Goal: Transaction & Acquisition: Purchase product/service

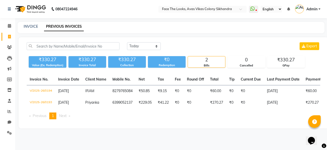
click at [33, 30] on div "INVOICE PREVIOUS INVOICES" at bounding box center [171, 27] width 306 height 11
click at [29, 26] on link "INVOICE" at bounding box center [31, 26] width 14 height 5
select select "service"
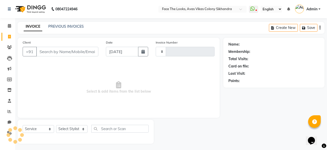
scroll to position [1, 0]
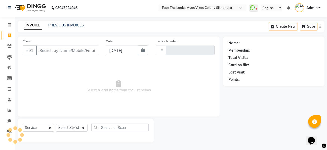
type input "0195"
select select "8471"
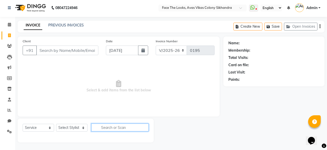
click at [116, 130] on input "text" at bounding box center [119, 127] width 57 height 8
type input "Root"
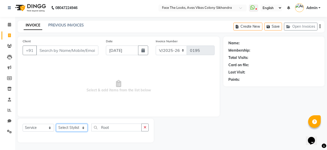
click at [81, 128] on select "Select Stylist [PERSON_NAME] Priya [PERSON_NAME] [PERSON_NAME]" at bounding box center [71, 128] width 31 height 8
select select "86686"
click at [56, 124] on select "Select Stylist [PERSON_NAME] Priya [PERSON_NAME] [PERSON_NAME]" at bounding box center [71, 128] width 31 height 8
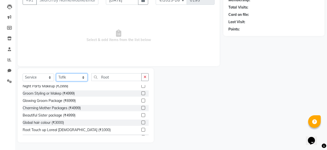
scroll to position [1748, 0]
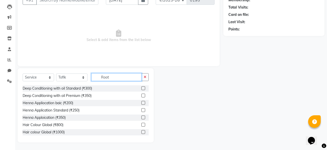
click at [119, 75] on input "Root" at bounding box center [116, 77] width 50 height 8
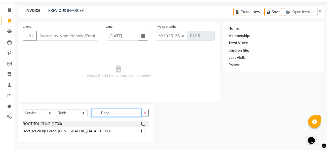
scroll to position [0, 0]
type input "R"
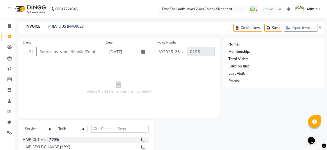
click at [71, 134] on div "Select Service Product Membership Package Voucher Prepaid Gift Card Select Styl…" at bounding box center [86, 131] width 126 height 12
click at [73, 130] on select "Select Stylist Jessica Pratigya Chauhan Priya sonam Tofik" at bounding box center [71, 129] width 31 height 8
select select "83825"
click at [56, 125] on select "Select Stylist Jessica Pratigya Chauhan Priya sonam Tofik" at bounding box center [71, 129] width 31 height 8
click at [71, 97] on span "Select & add items from the list below" at bounding box center [119, 87] width 192 height 50
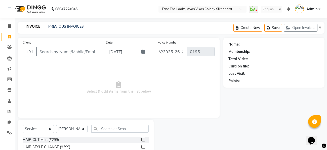
click at [62, 22] on div "INVOICE PREVIOUS INVOICES Create New Save Open Invoices" at bounding box center [171, 28] width 306 height 12
click at [60, 27] on link "PREVIOUS INVOICES" at bounding box center [65, 26] width 35 height 5
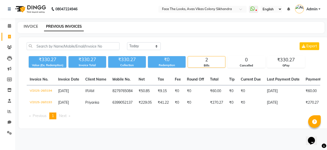
click at [33, 28] on link "INVOICE" at bounding box center [31, 26] width 14 height 5
select select "service"
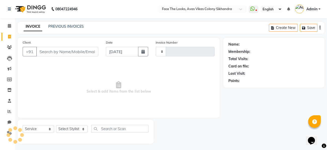
scroll to position [1, 0]
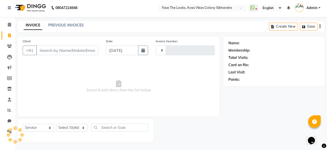
type input "0195"
select select "8471"
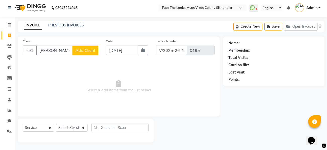
type input "Andrea JOSHI"
click at [81, 49] on span "Add Client" at bounding box center [85, 50] width 20 height 5
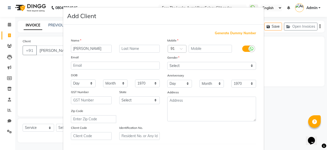
click at [85, 49] on input "Andrea JOSHI" at bounding box center [91, 49] width 41 height 8
type input "[PERSON_NAME]"
click at [193, 52] on input "text" at bounding box center [209, 49] width 43 height 8
type input "6"
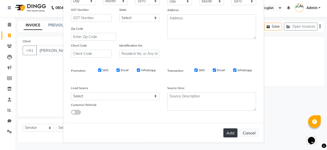
type input "7500693093"
click at [229, 133] on button "Add" at bounding box center [230, 132] width 14 height 9
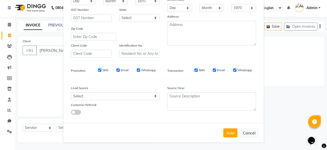
scroll to position [0, 0]
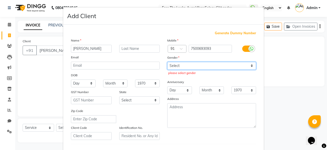
click at [224, 67] on select "Select Male Female Other Prefer Not To Say" at bounding box center [211, 66] width 89 height 8
select select "female"
click at [167, 62] on select "Select Male Female Other Prefer Not To Say" at bounding box center [211, 66] width 89 height 8
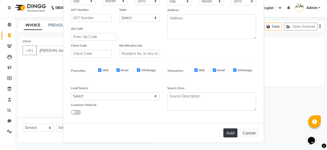
click at [227, 133] on button "Add" at bounding box center [230, 132] width 14 height 9
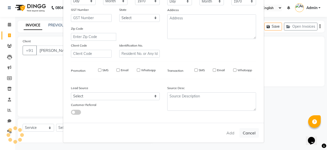
type input "7500693093"
select select
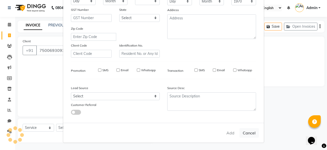
select select
checkbox input "false"
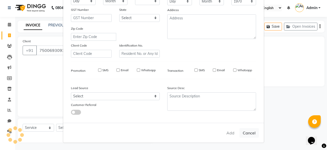
checkbox input "false"
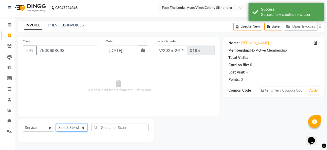
click at [84, 128] on select "Select Stylist Jessica Pratigya Chauhan Priya sonam Tofik" at bounding box center [71, 128] width 31 height 8
select select "83825"
click at [56, 124] on select "Select Stylist Jessica Pratigya Chauhan Priya sonam Tofik" at bounding box center [71, 128] width 31 height 8
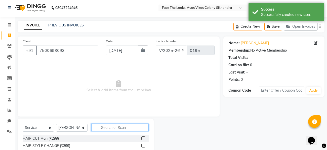
click at [110, 126] on input "text" at bounding box center [119, 127] width 57 height 8
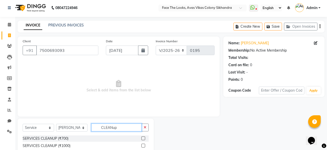
scroll to position [51, 0]
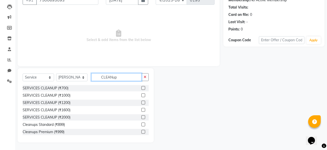
type input "CLEANup"
click at [142, 95] on label at bounding box center [143, 95] width 4 height 4
click at [142, 95] on input "checkbox" at bounding box center [142, 95] width 3 height 3
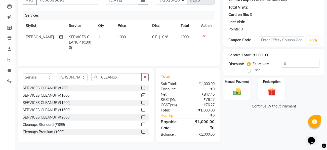
checkbox input "false"
click at [137, 79] on input "CLEANup" at bounding box center [116, 77] width 50 height 8
type input "C"
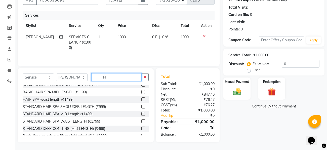
scroll to position [17, 0]
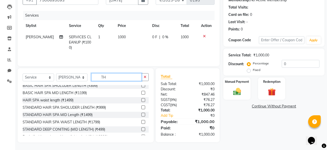
type input "T"
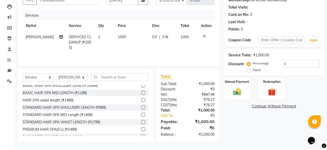
click at [187, 51] on div "Services Stylist Service Qty Price Disc Total Action Jessica SERVICES CLEANUP (…" at bounding box center [119, 36] width 192 height 50
click at [109, 79] on input "text" at bounding box center [119, 77] width 57 height 8
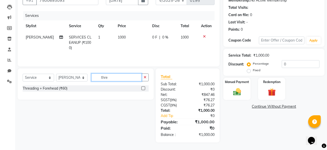
scroll to position [0, 0]
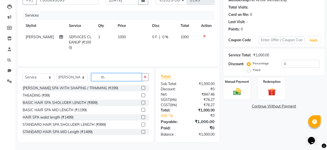
type input "t"
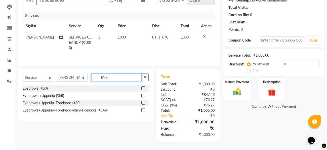
type input "EYE"
click at [144, 88] on label at bounding box center [143, 88] width 4 height 4
click at [144, 88] on input "checkbox" at bounding box center [142, 88] width 3 height 3
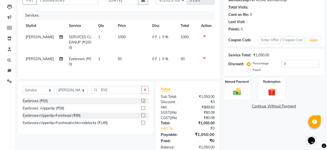
checkbox input "false"
click at [252, 68] on label "Fixed" at bounding box center [256, 70] width 8 height 5
click at [249, 68] on input "Fixed" at bounding box center [250, 70] width 4 height 4
radio input "true"
click at [287, 63] on input "0" at bounding box center [300, 64] width 38 height 8
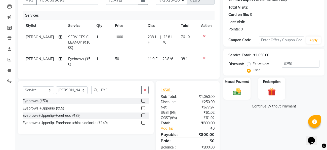
click at [243, 134] on div "Name: Andrea Joshi Membership: No Active Membership Total Visits: Card on file:…" at bounding box center [275, 70] width 105 height 169
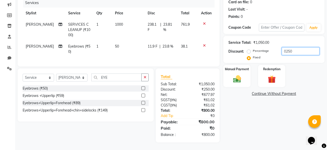
click at [283, 52] on input "0250" at bounding box center [300, 51] width 38 height 8
type input "250"
click at [239, 70] on label "Manual Payment" at bounding box center [236, 68] width 25 height 5
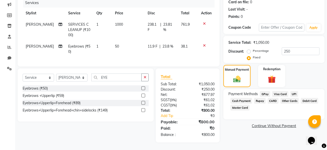
click at [266, 94] on span "GPay" at bounding box center [264, 94] width 10 height 6
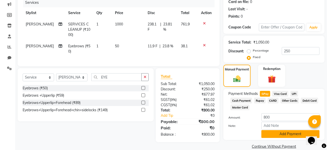
click at [281, 134] on button "Add Payment" at bounding box center [290, 134] width 58 height 8
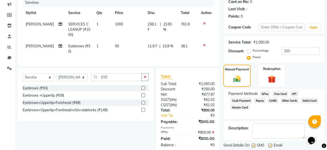
scroll to position [79, 0]
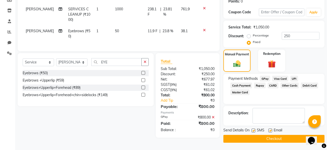
click at [271, 140] on button "Checkout" at bounding box center [273, 139] width 101 height 8
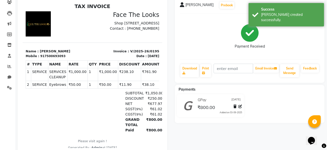
scroll to position [46, 0]
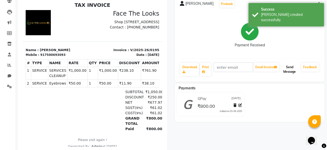
click at [289, 73] on button "Send Message" at bounding box center [289, 69] width 19 height 13
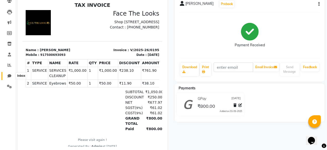
click at [12, 76] on span at bounding box center [9, 76] width 9 height 6
select select "100"
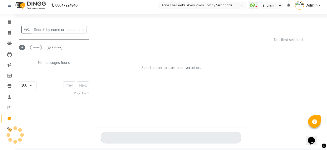
scroll to position [4, 0]
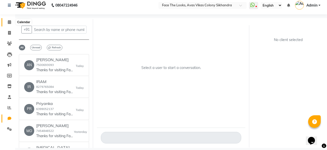
click at [10, 21] on icon at bounding box center [9, 22] width 3 height 4
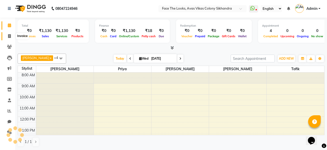
click at [9, 34] on span at bounding box center [9, 36] width 9 height 6
select select "service"
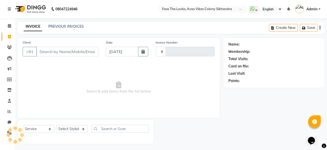
type input "0196"
select select "8471"
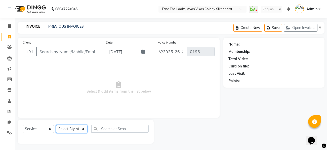
click at [77, 130] on select "Select Stylist Jessica Pratigya Chauhan Priya sonam Tofik" at bounding box center [71, 129] width 31 height 8
select select "86686"
click at [56, 125] on select "Select Stylist Jessica Pratigya Chauhan Priya sonam Tofik" at bounding box center [71, 129] width 31 height 8
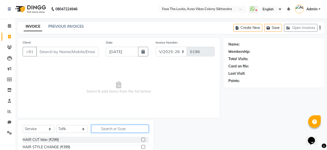
click at [111, 129] on input "text" at bounding box center [119, 129] width 57 height 8
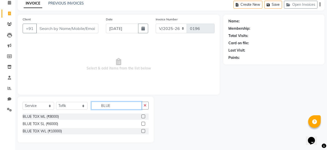
type input "BLUE"
click at [87, 115] on div "BLUE TOX ML (₹8000)" at bounding box center [86, 116] width 126 height 6
click at [142, 118] on label at bounding box center [143, 116] width 4 height 4
click at [142, 118] on input "checkbox" at bounding box center [142, 116] width 3 height 3
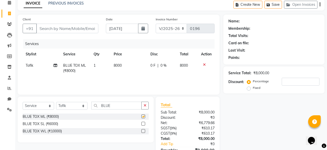
checkbox input "false"
click at [246, 88] on div "Discount: Percentage Fixed" at bounding box center [273, 85] width 91 height 14
click at [252, 87] on div "Fixed" at bounding box center [254, 88] width 12 height 6
click at [252, 90] on label "Fixed" at bounding box center [256, 87] width 8 height 5
click at [249, 89] on input "Fixed" at bounding box center [250, 88] width 4 height 4
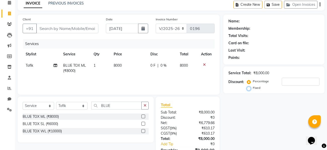
radio input "true"
click at [285, 81] on input "number" at bounding box center [300, 82] width 38 height 8
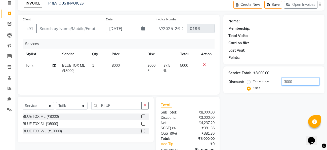
type input "3000"
click at [178, 81] on div "Services Stylist Service Qty Price Disc Total Action Tofik BLUE TOX ML (₹8000) …" at bounding box center [119, 64] width 192 height 50
click at [52, 28] on input "Client" at bounding box center [67, 29] width 62 height 10
click at [115, 100] on div "Select Service Product Membership Package Voucher Prepaid Gift Card Select Styl…" at bounding box center [86, 119] width 136 height 46
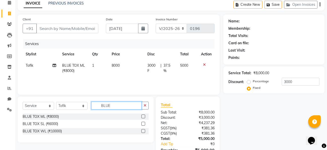
click at [114, 104] on input "BLUE" at bounding box center [116, 105] width 50 height 8
type input "B"
type input "Eye"
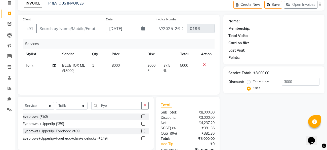
click at [122, 116] on div "Eyebrows (₹50)" at bounding box center [86, 116] width 126 height 6
click at [145, 116] on div at bounding box center [144, 116] width 7 height 6
click at [143, 117] on label at bounding box center [143, 116] width 4 height 4
click at [143, 117] on input "checkbox" at bounding box center [142, 116] width 3 height 3
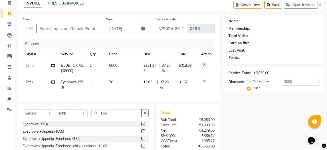
checkbox input "false"
click at [294, 82] on input "3000" at bounding box center [300, 82] width 38 height 8
type input "3020"
click at [288, 98] on div "Name: Membership: Total Visits: Card on file: Last Visit: Points: Service Total…" at bounding box center [275, 96] width 105 height 163
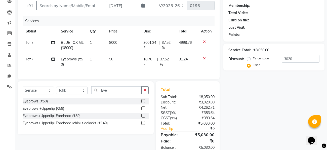
scroll to position [0, 0]
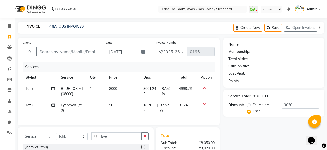
click at [230, 130] on div "Name: Membership: Total Visits: Card on file: Last Visit: Points: Service Total…" at bounding box center [275, 119] width 105 height 163
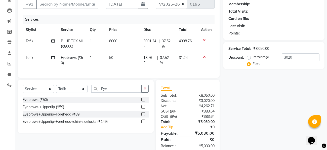
scroll to position [59, 0]
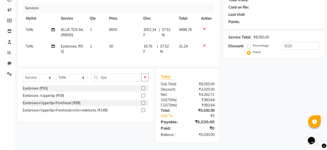
click at [204, 46] on icon at bounding box center [204, 46] width 3 height 4
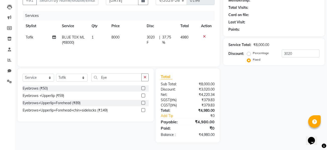
click at [241, 103] on div "Name: Membership: Total Visits: Card on file: Last Visit: Points: Service Total…" at bounding box center [275, 64] width 105 height 156
click at [144, 88] on label at bounding box center [143, 88] width 4 height 4
click at [144, 88] on input "checkbox" at bounding box center [142, 88] width 3 height 3
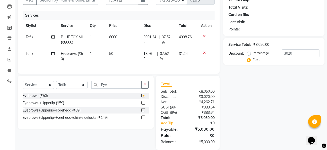
scroll to position [59, 0]
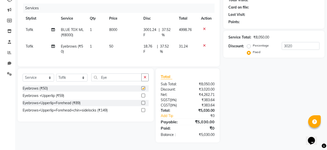
checkbox input "false"
click at [248, 80] on div "Name: Membership: Total Visits: Card on file: Last Visit: Points: Service Total…" at bounding box center [275, 60] width 105 height 163
click at [299, 101] on div "Name: Membership: Total Visits: Card on file: Last Visit: Points: Service Total…" at bounding box center [275, 60] width 105 height 163
click at [297, 45] on input "3020" at bounding box center [300, 46] width 38 height 8
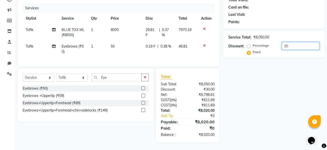
type input "3"
type input "3050"
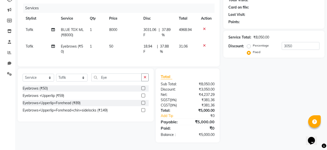
click at [279, 72] on div "Name: Membership: Total Visits: Card on file: Last Visit: Points: Service Total…" at bounding box center [275, 60] width 105 height 163
click at [259, 116] on div "Name: Membership: Total Visits: Card on file: Last Visit: Points: Service Total…" at bounding box center [275, 60] width 105 height 163
click at [245, 88] on div "Name: Membership: Total Visits: Card on file: Last Visit: Points: Service Total…" at bounding box center [275, 60] width 105 height 163
click at [270, 96] on div "Name: Membership: Total Visits: Card on file: Last Visit: Points: Service Total…" at bounding box center [275, 60] width 105 height 163
click at [241, 119] on div "Name: Membership: Total Visits: Card on file: Last Visit: Points: Service Total…" at bounding box center [275, 60] width 105 height 163
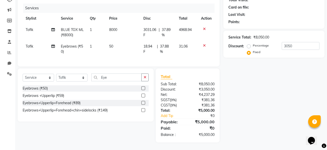
click at [241, 119] on div "Name: Membership: Total Visits: Card on file: Last Visit: Points: Service Total…" at bounding box center [275, 60] width 105 height 163
click at [297, 103] on div "Name: Membership: Total Visits: Card on file: Last Visit: Points: Service Total…" at bounding box center [275, 60] width 105 height 163
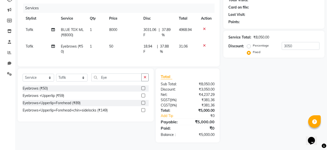
click at [268, 83] on div "Name: Membership: Total Visits: Card on file: Last Visit: Points: Service Total…" at bounding box center [275, 60] width 105 height 163
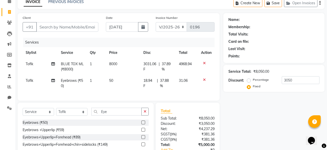
scroll to position [0, 0]
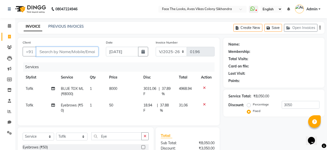
click at [60, 54] on input "Client" at bounding box center [67, 52] width 62 height 10
click at [89, 52] on input "Client" at bounding box center [67, 52] width 62 height 10
type input "9"
radio input "true"
type input "0"
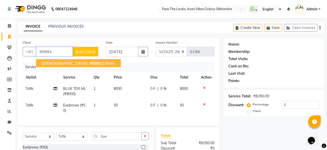
click at [88, 63] on ngb-highlight "95991 23045" at bounding box center [101, 63] width 26 height 5
type input "9599123045"
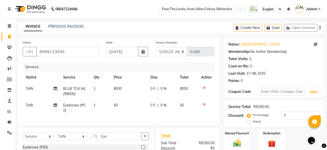
scroll to position [59, 0]
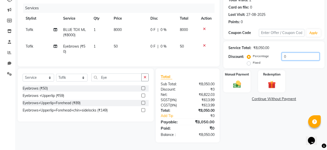
click at [291, 56] on input "0" at bounding box center [300, 56] width 38 height 8
type input "1"
click at [252, 63] on label "Fixed" at bounding box center [256, 62] width 8 height 5
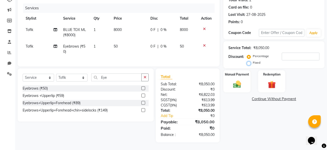
click at [248, 63] on input "Fixed" at bounding box center [250, 63] width 4 height 4
radio input "true"
click at [287, 58] on input "number" at bounding box center [300, 56] width 38 height 8
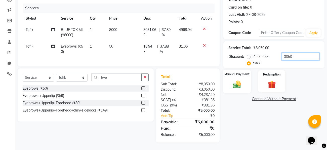
type input "3050"
click at [245, 82] on div "Manual Payment" at bounding box center [237, 81] width 28 height 23
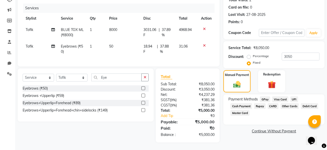
click at [264, 100] on span "GPay" at bounding box center [264, 99] width 10 height 6
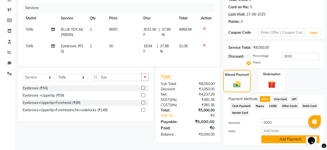
click at [272, 141] on button "Add Payment" at bounding box center [290, 139] width 58 height 8
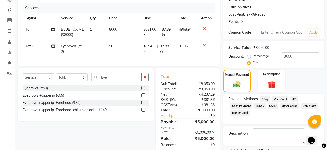
scroll to position [79, 0]
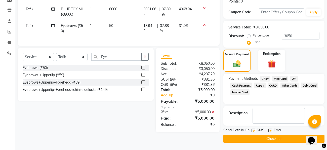
click at [259, 137] on button "Checkout" at bounding box center [273, 139] width 101 height 8
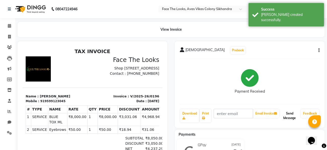
click at [286, 116] on button "Send Message" at bounding box center [289, 115] width 19 height 13
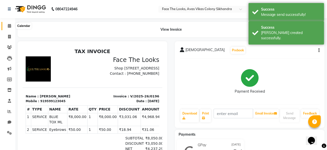
click at [9, 28] on span at bounding box center [9, 26] width 9 height 6
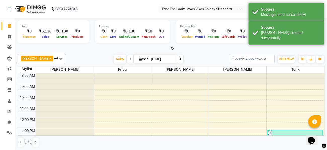
click at [78, 48] on div at bounding box center [171, 48] width 306 height 5
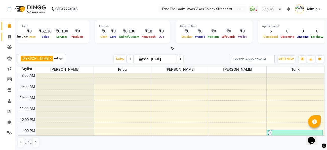
click at [7, 37] on span at bounding box center [9, 37] width 9 height 6
select select "service"
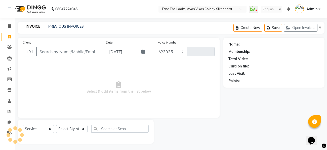
select select "8471"
type input "0197"
click at [71, 22] on div "INVOICE PREVIOUS INVOICES Create New Save Open Invoices" at bounding box center [171, 28] width 306 height 12
click at [72, 28] on link "PREVIOUS INVOICES" at bounding box center [65, 26] width 35 height 5
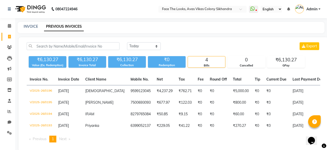
click at [150, 40] on div "Today Yesterday Custom Range Export ₹6,130.27 Value (Ex. Redemption) ₹6,130.27 …" at bounding box center [173, 94] width 309 height 114
click at [34, 26] on link "INVOICE" at bounding box center [31, 26] width 14 height 5
select select "service"
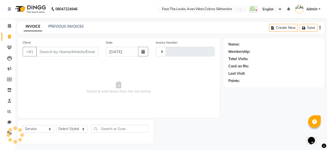
scroll to position [1, 0]
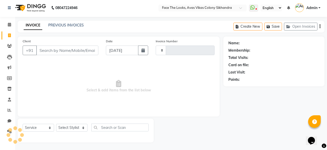
type input "0197"
select select "8471"
click at [126, 70] on span "Select & add items from the list below" at bounding box center [119, 86] width 192 height 50
click at [84, 127] on select "Select Stylist Jessica Pratigya Chauhan Priya sonam Tofik" at bounding box center [71, 128] width 31 height 8
select select "86686"
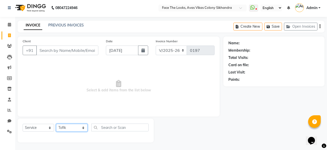
click at [56, 124] on select "Select Stylist Jessica Pratigya Chauhan Priya sonam Tofik" at bounding box center [71, 128] width 31 height 8
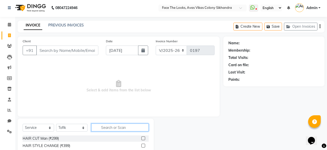
click at [115, 126] on input "text" at bounding box center [119, 127] width 57 height 8
click at [143, 137] on label at bounding box center [143, 138] width 4 height 4
click at [143, 137] on input "checkbox" at bounding box center [142, 138] width 3 height 3
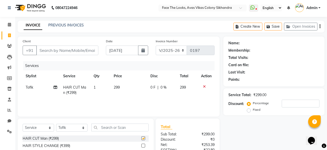
checkbox input "false"
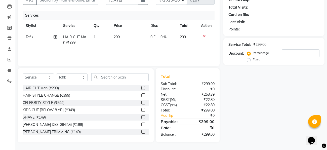
scroll to position [0, 0]
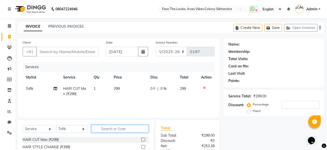
click at [112, 127] on input "text" at bounding box center [119, 129] width 57 height 8
type input "F"
click at [105, 130] on input "text" at bounding box center [119, 129] width 57 height 8
type input "shav"
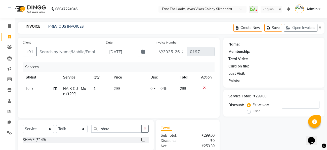
click at [142, 140] on label at bounding box center [143, 139] width 4 height 4
click at [142, 140] on input "checkbox" at bounding box center [142, 139] width 3 height 3
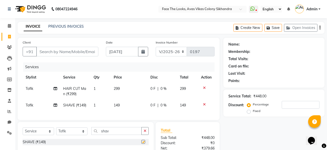
checkbox input "false"
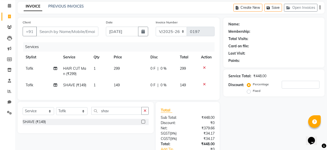
scroll to position [17, 0]
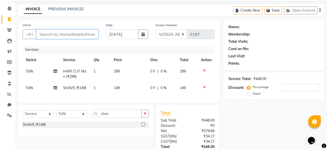
click at [69, 34] on input "Client" at bounding box center [67, 34] width 62 height 10
type input "9"
type input "0"
type input "9993814901"
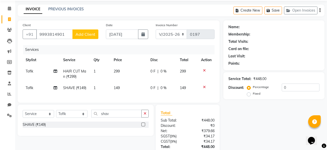
click at [90, 29] on button "Add Client" at bounding box center [85, 34] width 26 height 10
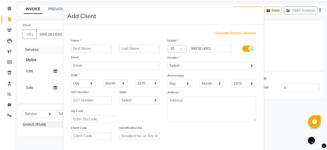
click at [86, 47] on input "text" at bounding box center [91, 49] width 41 height 8
type input "japrash"
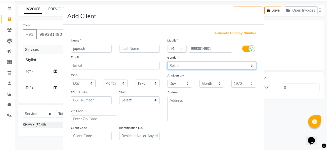
click at [253, 65] on select "Select Male Female Other Prefer Not To Say" at bounding box center [211, 66] width 89 height 8
select select "[DEMOGRAPHIC_DATA]"
click at [167, 62] on select "Select Male Female Other Prefer Not To Say" at bounding box center [211, 66] width 89 height 8
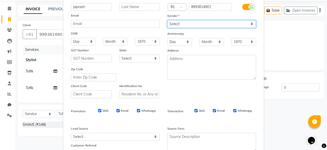
scroll to position [84, 0]
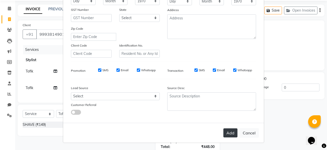
click at [226, 133] on button "Add" at bounding box center [230, 132] width 14 height 9
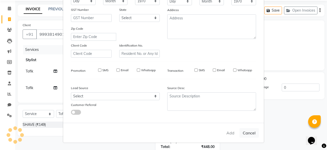
select select
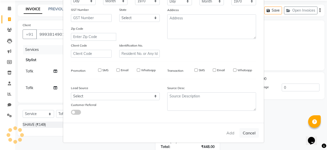
select select
checkbox input "false"
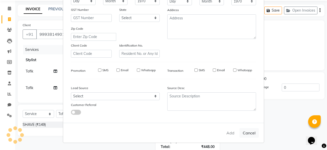
checkbox input "false"
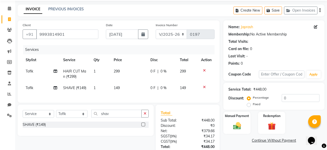
scroll to position [37, 0]
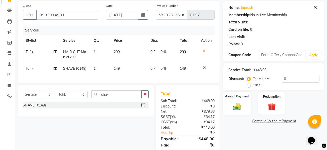
click at [243, 101] on div "Manual Payment" at bounding box center [237, 103] width 28 height 23
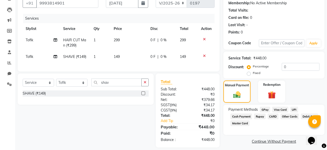
scroll to position [54, 0]
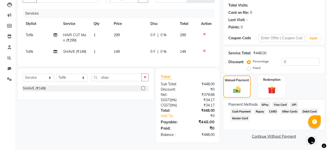
click at [255, 69] on label "Fixed" at bounding box center [256, 68] width 8 height 5
click at [251, 69] on input "Fixed" at bounding box center [250, 68] width 4 height 4
radio input "true"
click at [254, 68] on label "Fixed" at bounding box center [256, 68] width 8 height 5
click at [251, 68] on input "Fixed" at bounding box center [250, 68] width 4 height 4
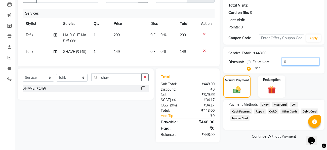
click at [286, 61] on input "0" at bounding box center [300, 62] width 38 height 8
click at [289, 58] on input "0" at bounding box center [300, 62] width 38 height 8
drag, startPoint x: 289, startPoint y: 58, endPoint x: 280, endPoint y: 44, distance: 16.6
click at [280, 44] on div "Name: Japrash Membership: No Active Membership Total Visits: Card on file: 0 La…" at bounding box center [275, 63] width 105 height 158
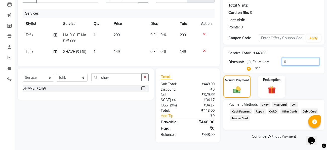
click at [284, 64] on input "0" at bounding box center [300, 62] width 38 height 8
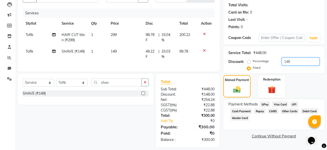
scroll to position [0, 0]
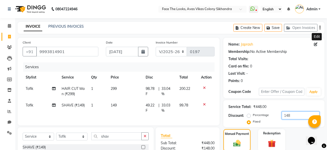
type input "148"
click at [315, 46] on icon at bounding box center [315, 44] width 4 height 4
select select "[DEMOGRAPHIC_DATA]"
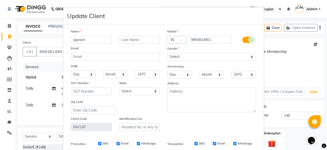
click at [76, 41] on input "japrash" at bounding box center [91, 40] width 41 height 8
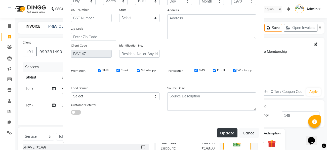
type input "jayprash"
click at [223, 135] on button "Update" at bounding box center [227, 132] width 20 height 9
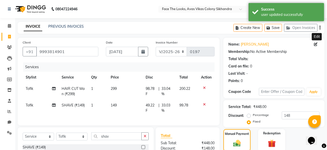
scroll to position [59, 0]
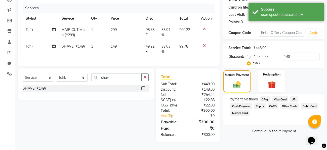
click at [264, 99] on span "GPay" at bounding box center [264, 99] width 10 height 6
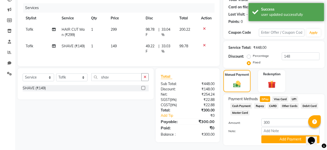
scroll to position [73, 0]
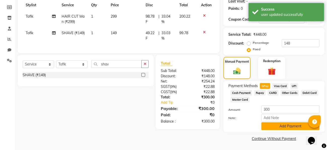
click at [284, 124] on button "Add Payment" at bounding box center [290, 126] width 58 height 8
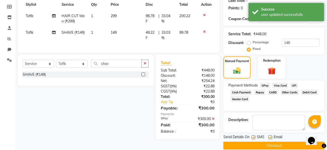
click at [278, 146] on button "Checkout" at bounding box center [273, 145] width 101 height 8
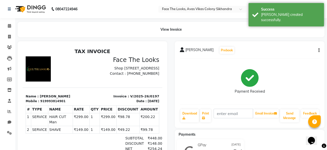
scroll to position [51, 0]
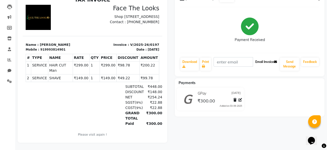
click at [261, 65] on button "Email Invoice" at bounding box center [266, 62] width 26 height 9
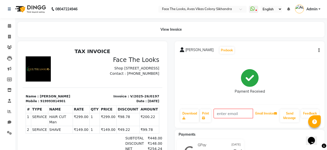
scroll to position [2, 0]
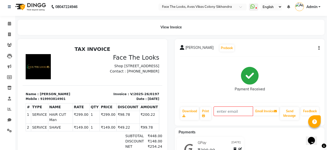
click at [318, 48] on icon "button" at bounding box center [318, 48] width 1 height 0
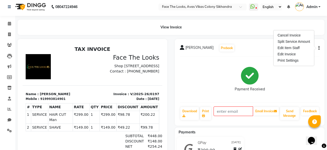
click at [318, 48] on icon "button" at bounding box center [318, 48] width 1 height 0
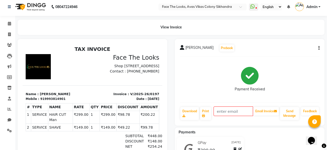
click at [318, 48] on icon "button" at bounding box center [318, 48] width 1 height 0
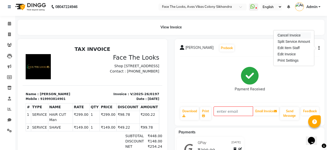
click at [303, 36] on div "Cancel Invoice" at bounding box center [293, 35] width 34 height 6
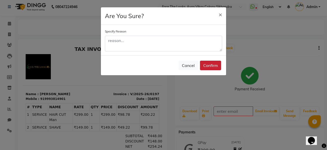
click at [205, 64] on button "Confirm" at bounding box center [210, 66] width 21 height 10
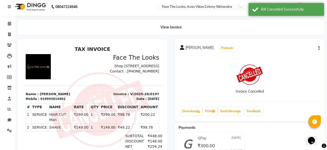
scroll to position [4, 0]
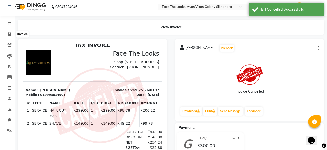
click at [8, 32] on span at bounding box center [9, 35] width 9 height 6
select select "service"
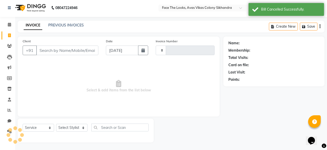
scroll to position [1, 0]
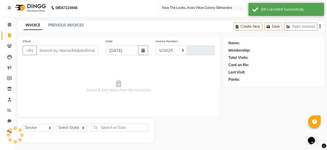
select select "8471"
type input "0198"
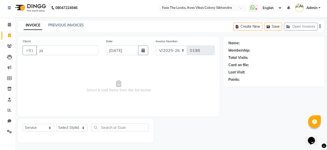
type input "jai"
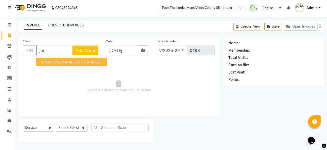
scroll to position [0, 0]
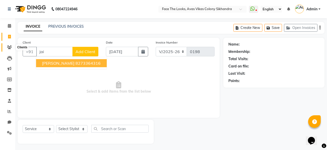
click at [8, 48] on icon at bounding box center [9, 47] width 5 height 4
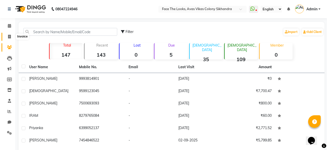
click at [9, 36] on icon at bounding box center [9, 37] width 3 height 4
select select "service"
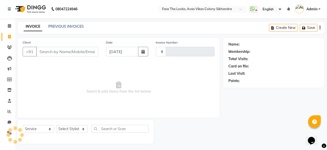
scroll to position [1, 0]
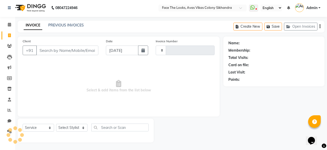
type input "0198"
select select "8471"
click at [10, 56] on icon at bounding box center [9, 57] width 5 height 5
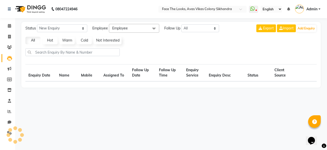
select select "10"
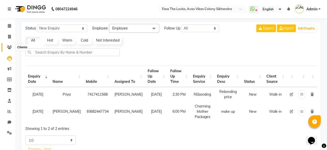
click at [9, 46] on icon at bounding box center [9, 47] width 5 height 4
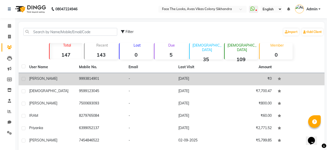
click at [97, 75] on td "9993814901" at bounding box center [101, 79] width 50 height 12
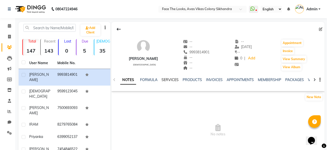
click at [173, 81] on link "SERVICES" at bounding box center [169, 79] width 17 height 5
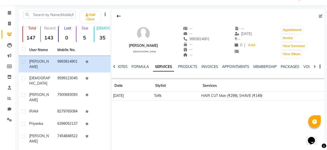
scroll to position [13, 0]
click at [247, 44] on link "Add" at bounding box center [251, 45] width 9 height 7
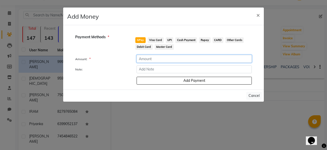
click at [174, 59] on input "number" at bounding box center [193, 59] width 115 height 8
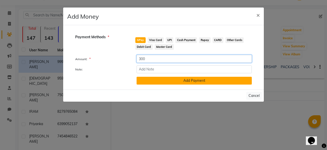
type input "300"
click at [195, 78] on button "Add Payment" at bounding box center [193, 81] width 115 height 8
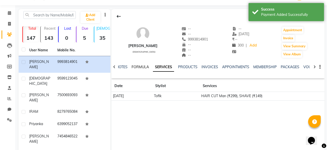
click at [134, 69] on link "FORMULA" at bounding box center [139, 67] width 17 height 5
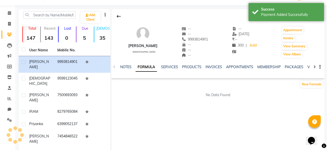
click at [135, 69] on link "FORMULA" at bounding box center [145, 67] width 21 height 9
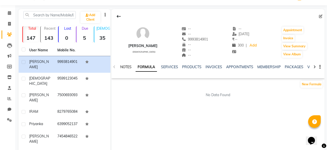
click at [127, 66] on link "NOTES" at bounding box center [125, 67] width 11 height 5
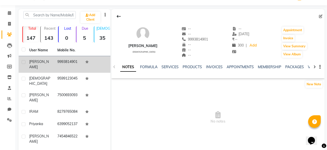
click at [64, 61] on td "9993814901" at bounding box center [68, 64] width 28 height 17
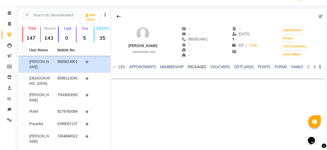
scroll to position [0, 95]
click at [320, 15] on icon at bounding box center [320, 17] width 4 height 4
select select "[DEMOGRAPHIC_DATA]"
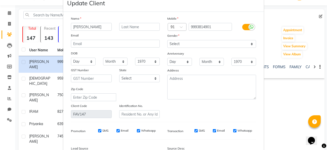
scroll to position [75, 0]
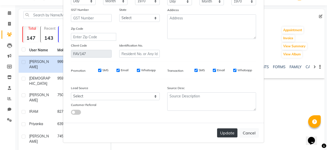
type input "[PERSON_NAME]"
click at [226, 132] on button "Update" at bounding box center [227, 132] width 20 height 9
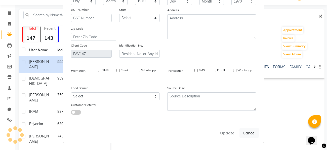
select select
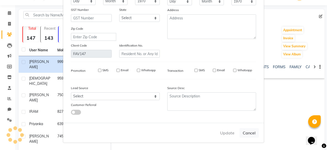
select select
checkbox input "false"
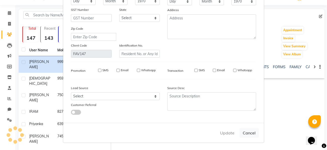
checkbox input "false"
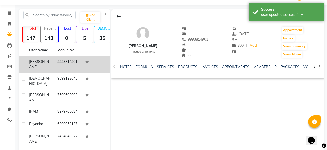
click at [90, 66] on td at bounding box center [96, 64] width 28 height 17
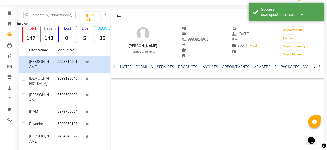
click at [10, 26] on icon at bounding box center [9, 24] width 3 height 4
select select "service"
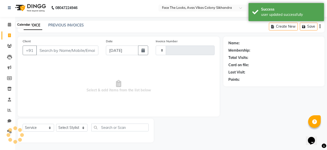
type input "0198"
select select "8471"
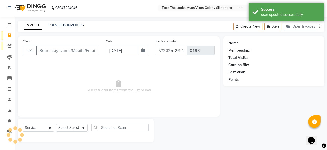
scroll to position [1, 0]
click at [8, 42] on link "Clients" at bounding box center [8, 46] width 12 height 8
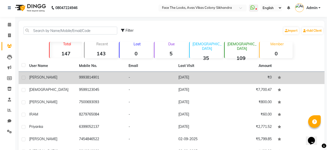
click at [111, 75] on td "9993814901" at bounding box center [101, 78] width 50 height 12
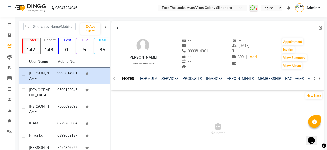
click at [243, 56] on div "300 | Add" at bounding box center [244, 57] width 25 height 7
click at [320, 28] on icon at bounding box center [320, 28] width 4 height 4
select select "[DEMOGRAPHIC_DATA]"
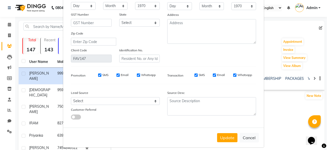
scroll to position [75, 0]
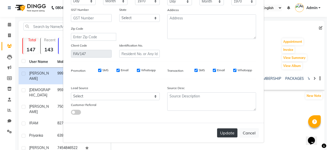
click at [224, 129] on button "Update" at bounding box center [227, 132] width 20 height 9
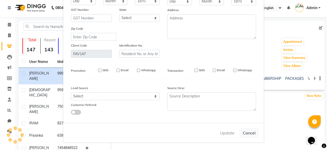
select select
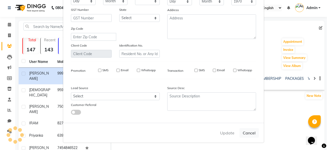
select select
checkbox input "false"
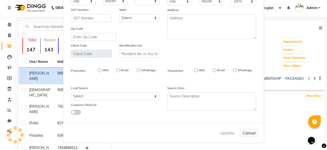
checkbox input "false"
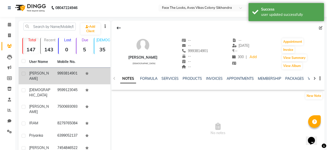
click at [74, 71] on td "9993814901" at bounding box center [68, 76] width 28 height 17
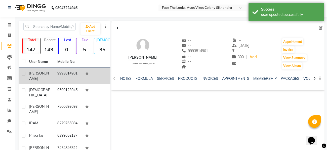
click at [74, 71] on td "9993814901" at bounding box center [68, 76] width 28 height 17
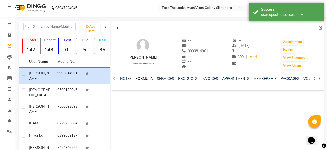
click at [144, 78] on link "FORMULA" at bounding box center [143, 78] width 17 height 5
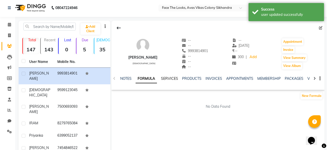
click at [163, 76] on link "SERVICES" at bounding box center [169, 78] width 17 height 5
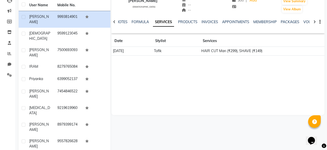
scroll to position [59, 0]
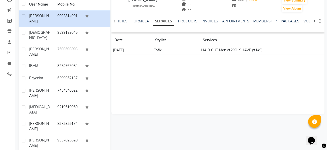
click at [199, 50] on td "Tofik" at bounding box center [175, 50] width 47 height 9
click at [190, 20] on link "PRODUCTS" at bounding box center [187, 21] width 19 height 5
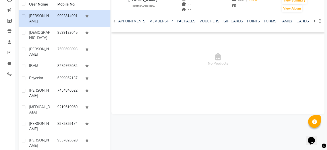
scroll to position [0, 119]
click at [319, 21] on icon "button" at bounding box center [319, 21] width 1 height 0
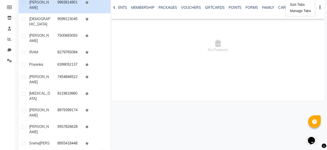
scroll to position [0, 0]
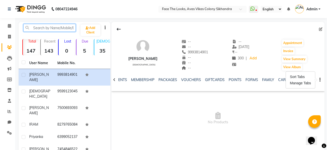
click at [57, 27] on input "text" at bounding box center [49, 28] width 52 height 8
click at [11, 35] on span at bounding box center [9, 37] width 9 height 6
select select "service"
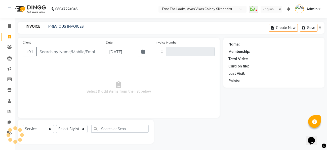
scroll to position [1, 0]
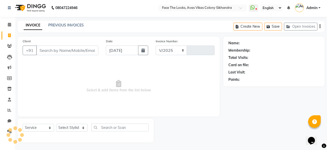
select select "8471"
type input "0198"
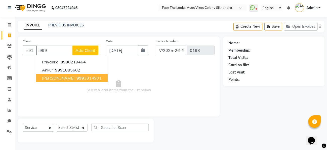
click at [59, 78] on span "[PERSON_NAME]" at bounding box center [58, 77] width 32 height 5
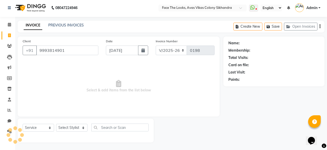
type input "9993814901"
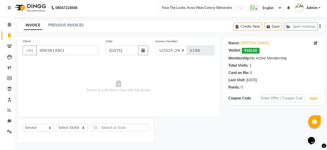
click at [316, 41] on icon at bounding box center [315, 43] width 4 height 4
select select "[DEMOGRAPHIC_DATA]"
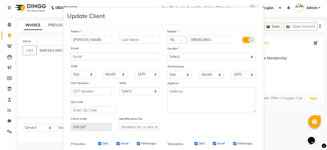
scroll to position [75, 0]
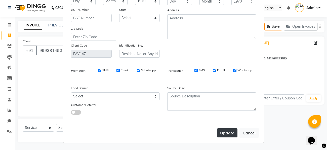
click at [226, 136] on button "Update" at bounding box center [227, 132] width 20 height 9
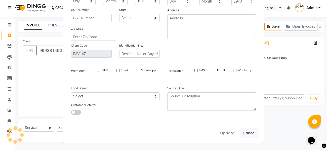
select select
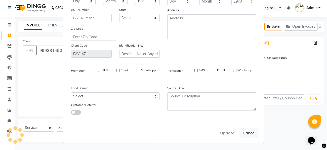
select select
checkbox input "false"
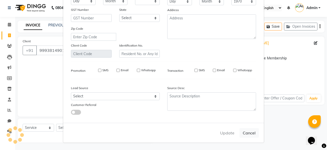
checkbox input "false"
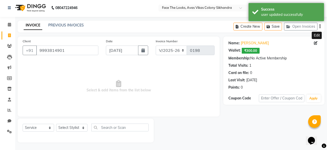
click at [255, 52] on span "₹300.00" at bounding box center [250, 51] width 18 height 6
click at [252, 51] on span "₹300.00" at bounding box center [250, 51] width 18 height 6
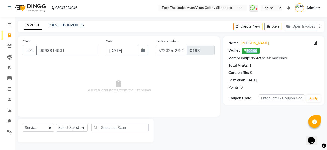
click at [315, 42] on icon at bounding box center [315, 43] width 4 height 4
select select "[DEMOGRAPHIC_DATA]"
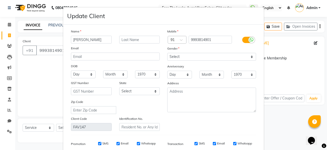
click at [30, 77] on ngb-modal-window "Update Client Name jayprakash Email DOB Day 01 02 03 04 05 06 07 08 09 10 11 12…" at bounding box center [163, 75] width 327 height 150
click at [17, 97] on ngb-modal-window "Update Client Name jayprakash Email DOB Day 01 02 03 04 05 06 07 08 09 10 11 12…" at bounding box center [163, 75] width 327 height 150
click at [9, 105] on ngb-modal-window "Update Client Name jayprakash Email DOB Day 01 02 03 04 05 06 07 08 09 10 11 12…" at bounding box center [163, 75] width 327 height 150
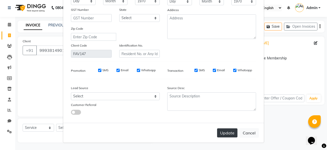
click at [227, 135] on button "Update" at bounding box center [227, 132] width 20 height 9
select select
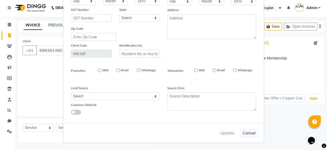
select select
checkbox input "false"
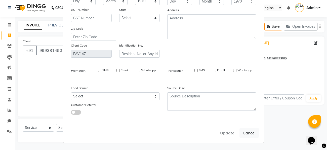
checkbox input "false"
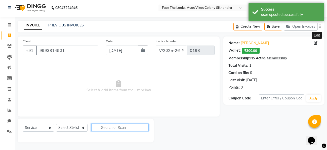
click at [106, 130] on input "text" at bounding box center [119, 127] width 57 height 8
type input "Haqi"
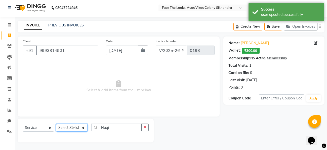
click at [78, 129] on select "Select Stylist Jessica Pratigya Chauhan Priya sonam Tofik" at bounding box center [71, 128] width 31 height 8
select select "86686"
click at [56, 124] on select "Select Stylist Jessica Pratigya Chauhan Priya sonam Tofik" at bounding box center [71, 128] width 31 height 8
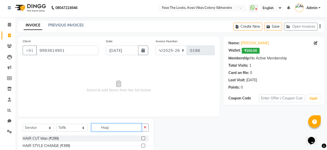
click at [106, 128] on input "Haqi" at bounding box center [116, 127] width 50 height 8
type input "Ha"
click at [141, 137] on label at bounding box center [143, 138] width 4 height 4
click at [141, 137] on input "checkbox" at bounding box center [142, 138] width 3 height 3
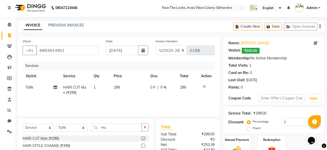
checkbox input "false"
click at [132, 128] on input "Ha" at bounding box center [116, 127] width 50 height 8
type input "H"
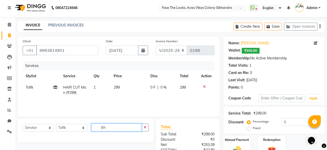
type input "B"
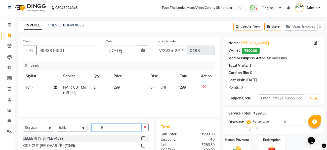
scroll to position [51, 0]
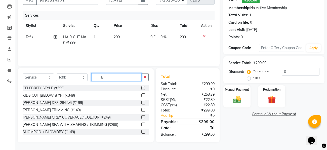
type input "B"
click at [145, 110] on div at bounding box center [144, 110] width 7 height 6
click at [140, 109] on div "BEARD TRIMMING (₹149)" at bounding box center [86, 110] width 126 height 6
click at [142, 109] on label at bounding box center [143, 110] width 4 height 4
click at [142, 109] on input "checkbox" at bounding box center [142, 109] width 3 height 3
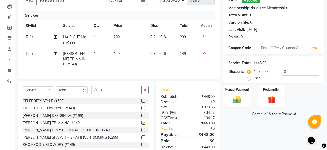
checkbox input "false"
click at [308, 68] on input "0" at bounding box center [300, 72] width 38 height 8
click at [252, 79] on label "Fixed" at bounding box center [256, 77] width 8 height 5
click at [248, 79] on input "Fixed" at bounding box center [250, 78] width 4 height 4
radio input "true"
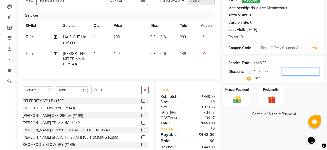
click at [291, 69] on input "number" at bounding box center [300, 72] width 38 height 8
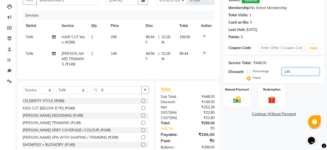
type input "149"
click at [120, 36] on td "299" at bounding box center [125, 39] width 35 height 17
select select "86686"
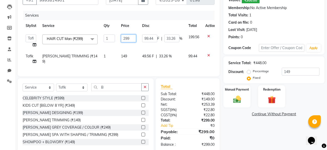
click at [124, 37] on input "299" at bounding box center [128, 38] width 15 height 8
type input "2"
type input "300"
click at [154, 71] on div "Client +91 9993814901 Date 03-09-2025 Invoice Number V/2025 V/2025-26 0198 Serv…" at bounding box center [119, 31] width 202 height 90
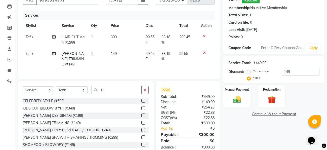
scroll to position [58, 0]
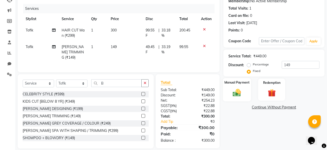
click at [245, 82] on label "Manual Payment" at bounding box center [236, 82] width 25 height 5
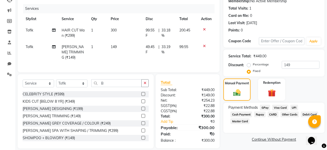
click at [293, 108] on span "UPI" at bounding box center [294, 107] width 8 height 6
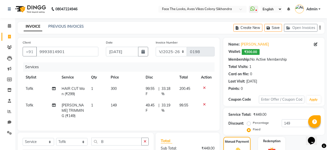
scroll to position [80, 0]
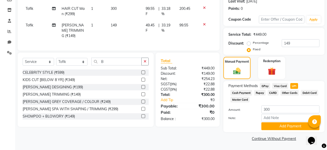
click at [264, 84] on span "GPay" at bounding box center [264, 86] width 10 height 6
click at [268, 63] on div "Redemption" at bounding box center [271, 67] width 28 height 23
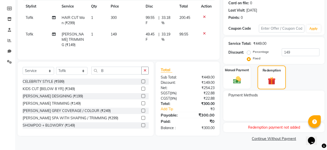
scroll to position [71, 0]
click at [251, 87] on div "Manual Payment Redemption" at bounding box center [273, 77] width 109 height 23
click at [267, 127] on div "Redemption payment not added" at bounding box center [273, 127] width 101 height 9
click at [236, 79] on img at bounding box center [236, 80] width 13 height 10
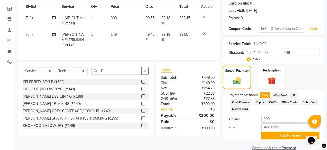
scroll to position [80, 0]
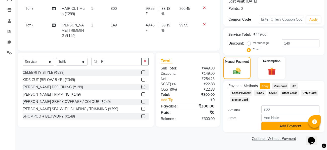
click at [277, 122] on button "Add Payment" at bounding box center [290, 126] width 58 height 8
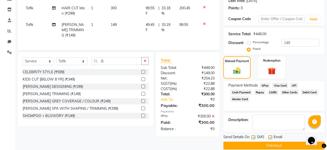
click at [269, 143] on button "Checkout" at bounding box center [273, 145] width 101 height 8
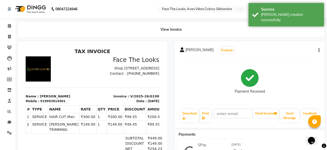
scroll to position [51, 0]
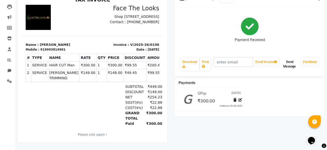
click at [293, 67] on button "Send Message" at bounding box center [289, 64] width 19 height 13
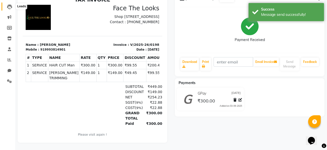
click at [10, 8] on icon at bounding box center [9, 6] width 5 height 5
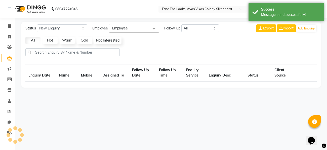
select select "10"
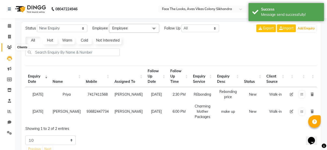
click at [10, 48] on icon at bounding box center [9, 47] width 5 height 4
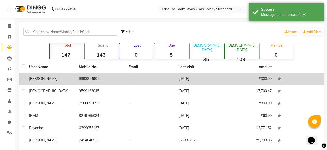
click at [135, 82] on td "-" at bounding box center [150, 79] width 50 height 12
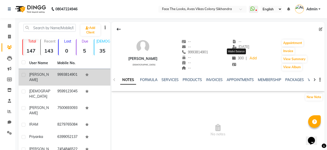
click at [241, 59] on span "300" at bounding box center [238, 58] width 12 height 5
click at [321, 28] on icon at bounding box center [320, 29] width 4 height 4
select select "[DEMOGRAPHIC_DATA]"
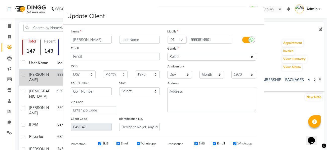
click at [290, 37] on ngb-modal-window "Update Client Name jayprakash Email DOB Day 01 02 03 04 05 06 07 08 09 10 11 12…" at bounding box center [163, 75] width 327 height 150
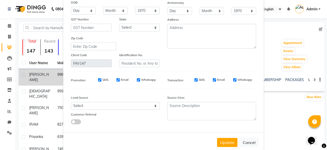
scroll to position [75, 0]
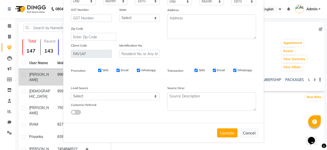
click at [229, 138] on div "Update Cancel" at bounding box center [163, 133] width 200 height 20
click at [231, 132] on button "Update" at bounding box center [227, 132] width 20 height 9
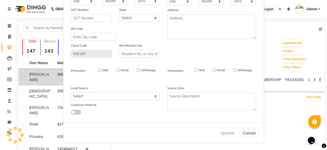
select select
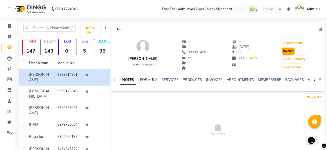
click at [291, 50] on button "Invoice" at bounding box center [288, 50] width 13 height 7
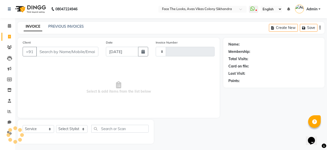
scroll to position [1, 0]
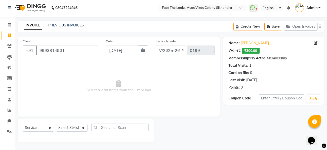
click at [252, 49] on span "₹300.00" at bounding box center [250, 51] width 18 height 6
click at [7, 48] on span at bounding box center [9, 46] width 9 height 6
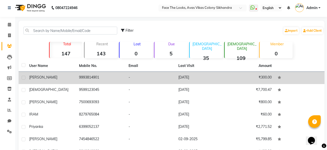
click at [213, 74] on td "[DATE]" at bounding box center [200, 78] width 50 height 12
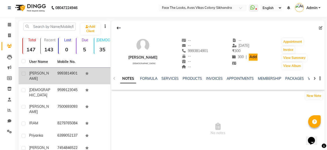
click at [249, 57] on link "Add" at bounding box center [252, 57] width 9 height 7
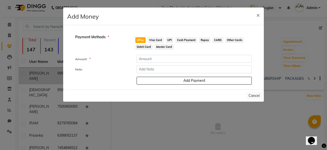
click at [157, 40] on span "Visa Card" at bounding box center [155, 40] width 16 height 6
click at [253, 11] on button "×" at bounding box center [258, 15] width 12 height 14
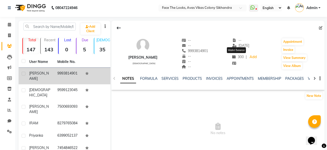
click at [240, 56] on span "300" at bounding box center [238, 57] width 12 height 5
click at [288, 67] on button "View Album" at bounding box center [292, 65] width 20 height 7
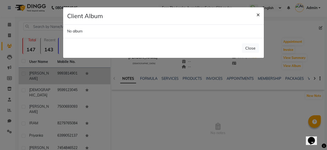
click at [256, 13] on span "×" at bounding box center [258, 15] width 4 height 8
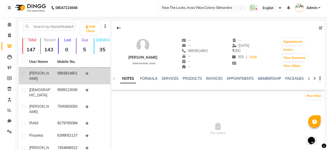
click at [320, 78] on div "NOTES FORMULA SERVICES PRODUCTS INVOICES APPOINTMENTS MEMBERSHIP PACKAGES VOUCH…" at bounding box center [217, 78] width 213 height 17
click at [320, 78] on icon "button" at bounding box center [319, 78] width 1 height 0
click at [308, 81] on div "Manage Tabs" at bounding box center [300, 82] width 23 height 6
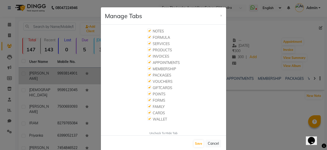
scroll to position [9, 0]
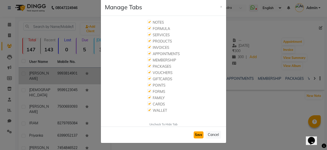
click at [198, 132] on button "Save" at bounding box center [198, 134] width 10 height 7
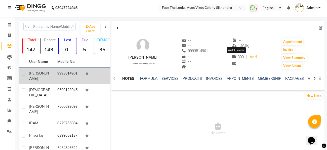
click at [237, 58] on span "300" at bounding box center [238, 57] width 12 height 5
click at [232, 56] on icon at bounding box center [234, 57] width 4 height 4
click at [294, 66] on button "View Album" at bounding box center [292, 65] width 20 height 7
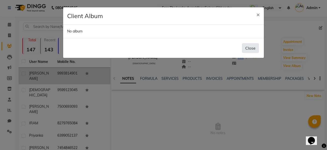
click at [253, 47] on button "Close" at bounding box center [250, 48] width 17 height 10
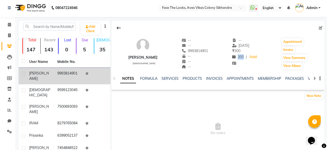
click at [280, 43] on div "jayprakash male -- -- 9993814901 -- -- -- -- 03-09-2025 ₹ 300 300 | Add Appoint…" at bounding box center [217, 51] width 213 height 37
click at [285, 42] on button "Appointment" at bounding box center [292, 41] width 21 height 7
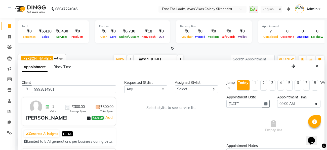
click at [94, 107] on div "1 Visits ₹300.00 Average Spent ₹300.00 Total Spent" at bounding box center [78, 106] width 69 height 13
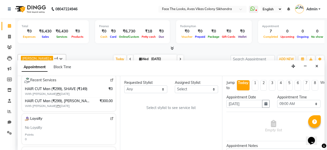
scroll to position [96, 0]
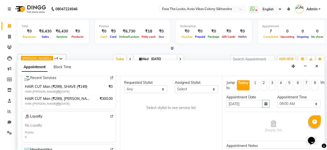
click at [100, 96] on span "₹300.00" at bounding box center [105, 98] width 13 height 5
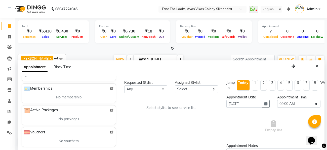
scroll to position [0, 0]
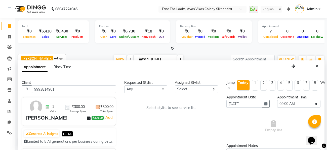
click at [93, 117] on span "₹300.00" at bounding box center [97, 118] width 12 height 4
click at [87, 117] on icon at bounding box center [89, 118] width 4 height 4
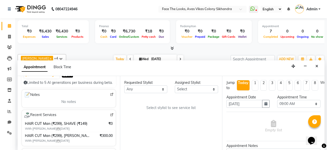
scroll to position [63, 0]
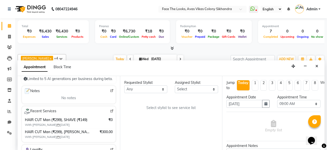
click at [101, 131] on span "₹300.00" at bounding box center [105, 131] width 13 height 5
click at [43, 135] on span "With Tofik 03-09-2025" at bounding box center [56, 136] width 63 height 5
click at [57, 135] on img at bounding box center [58, 136] width 3 height 3
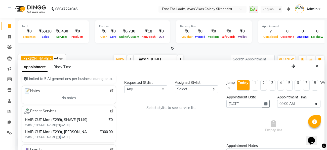
click at [57, 135] on img at bounding box center [58, 136] width 3 height 3
click at [7, 80] on icon at bounding box center [9, 79] width 5 height 4
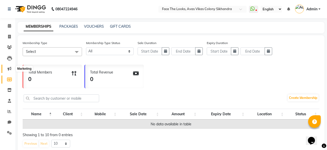
click at [11, 68] on icon at bounding box center [10, 69] width 4 height 4
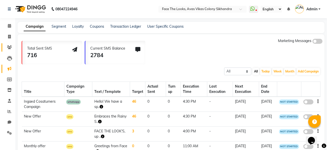
click at [12, 47] on span at bounding box center [9, 47] width 9 height 6
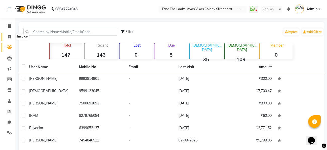
click at [9, 37] on icon at bounding box center [9, 37] width 3 height 4
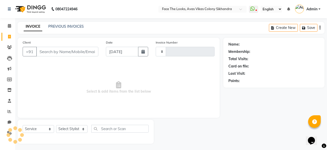
scroll to position [1, 0]
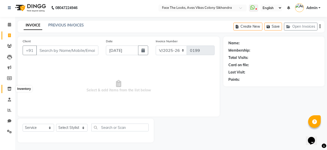
click at [12, 90] on span at bounding box center [9, 89] width 9 height 6
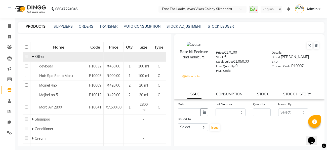
scroll to position [47, 0]
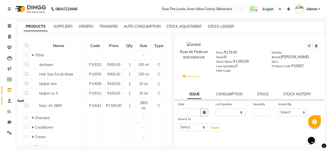
click at [9, 99] on icon at bounding box center [9, 101] width 3 height 4
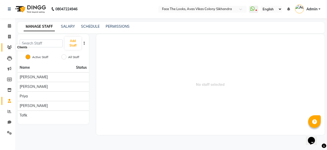
click at [11, 50] on span at bounding box center [9, 47] width 9 height 6
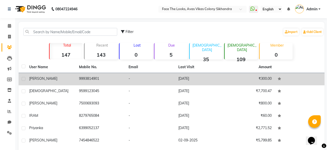
click at [92, 81] on td "9993814901" at bounding box center [101, 79] width 50 height 12
click at [274, 85] on td at bounding box center [299, 91] width 50 height 12
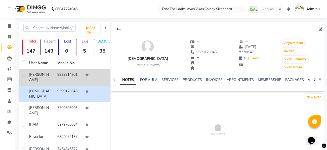
click at [49, 71] on td "[PERSON_NAME]" at bounding box center [40, 77] width 28 height 17
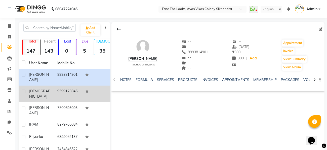
click at [75, 85] on td "9599123045" at bounding box center [68, 93] width 28 height 17
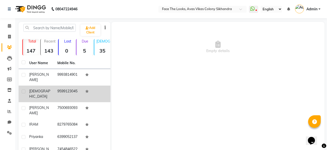
click at [75, 85] on td "9599123045" at bounding box center [68, 93] width 28 height 17
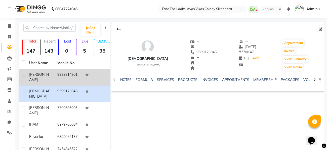
click at [75, 79] on td "9993814901" at bounding box center [68, 77] width 28 height 17
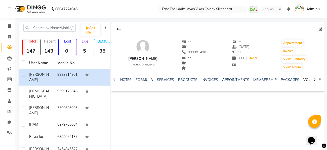
click at [307, 79] on link "VOUCHERS" at bounding box center [313, 79] width 20 height 5
click at [306, 81] on link "GIFTCARDS" at bounding box center [313, 79] width 20 height 5
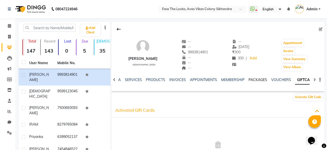
click at [258, 81] on link "PACKAGES" at bounding box center [257, 79] width 19 height 5
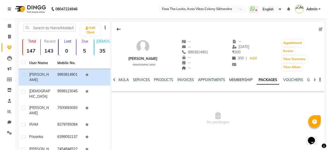
click at [238, 80] on link "MEMBERSHIP" at bounding box center [240, 79] width 23 height 5
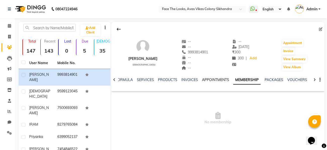
click at [217, 78] on link "APPOINTMENTS" at bounding box center [215, 79] width 27 height 5
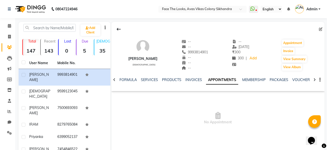
click at [194, 82] on div "NOTES FORMULA SERVICES PRODUCTS INVOICES APPOINTMENTS MEMBERSHIP PACKAGES VOUCH…" at bounding box center [211, 81] width 183 height 9
click at [320, 30] on icon at bounding box center [320, 29] width 4 height 4
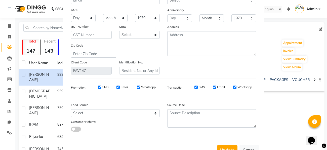
scroll to position [75, 0]
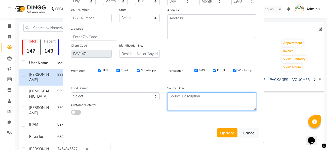
click at [167, 97] on textarea at bounding box center [211, 101] width 89 height 18
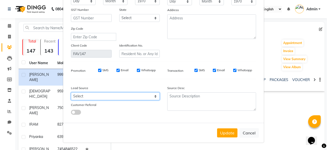
click at [150, 98] on select "Select Walk-in Referral Internet Friend Word of Mouth Advertisement Facebook Ju…" at bounding box center [115, 96] width 89 height 8
click at [157, 97] on select "Select Walk-in Referral Internet Friend Word of Mouth Advertisement Facebook Ju…" at bounding box center [115, 96] width 89 height 8
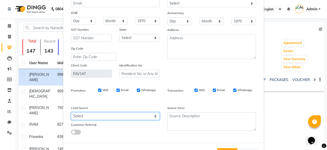
scroll to position [75, 0]
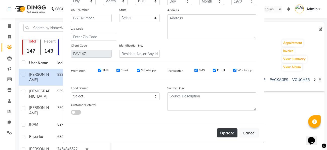
click at [231, 133] on button "Update" at bounding box center [227, 132] width 20 height 9
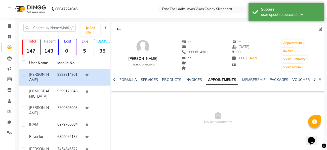
click at [239, 57] on span "300" at bounding box center [238, 58] width 12 height 5
click at [235, 60] on span "300" at bounding box center [238, 58] width 12 height 5
click at [236, 59] on span "300" at bounding box center [238, 58] width 12 height 5
click at [232, 65] on icon at bounding box center [234, 65] width 5 height 4
click at [318, 79] on button "button" at bounding box center [318, 79] width 3 height 5
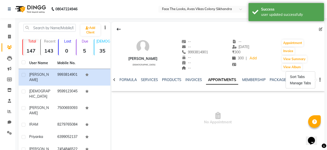
click at [321, 29] on icon at bounding box center [320, 29] width 4 height 4
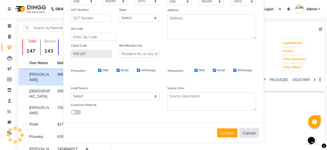
click at [250, 133] on button "Cancel" at bounding box center [248, 133] width 19 height 10
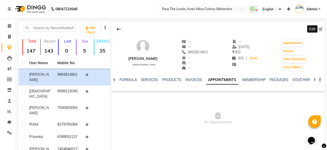
click at [223, 59] on div "jayprakash male -- -- 9993814901 -- -- -- -- 03-09-2025 ₹ 300 300 | Add Appoint…" at bounding box center [217, 52] width 213 height 37
click at [225, 59] on div "jayprakash male -- -- 9993814901 -- -- -- -- 03-09-2025 ₹ 300 300 | Add Appoint…" at bounding box center [217, 52] width 213 height 37
click at [250, 57] on link "Add" at bounding box center [252, 58] width 9 height 7
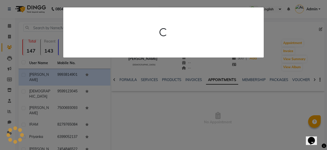
click at [258, 12] on div at bounding box center [163, 32] width 200 height 50
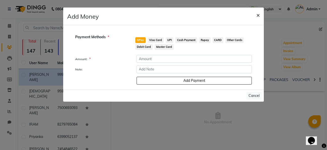
click at [254, 16] on button "×" at bounding box center [258, 15] width 12 height 14
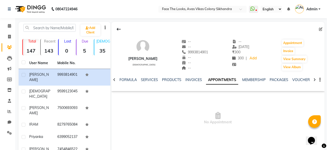
click at [315, 140] on div "Opens Chat This icon Opens the chat window." at bounding box center [311, 140] width 8 height 8
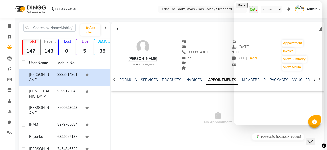
click at [313, 138] on icon "Close Chat This icon closes the chat window." at bounding box center [310, 141] width 6 height 6
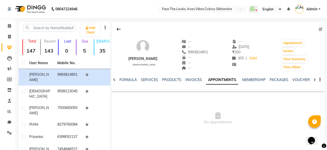
click at [311, 121] on div at bounding box center [314, 121] width 13 height 13
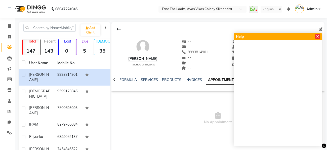
click at [317, 37] on icon at bounding box center [317, 37] width 3 height 4
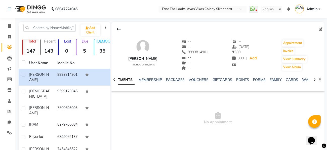
scroll to position [0, 110]
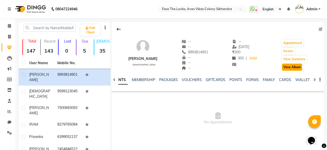
click at [295, 66] on button "View Album" at bounding box center [292, 67] width 20 height 7
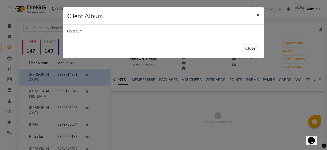
click at [255, 21] on button "×" at bounding box center [258, 14] width 12 height 14
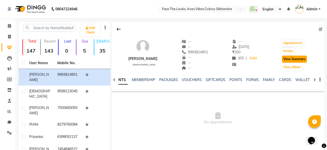
click at [301, 57] on button "View Summary" at bounding box center [294, 59] width 25 height 7
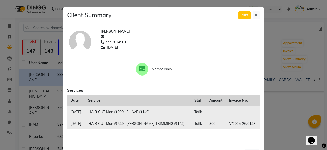
click at [244, 120] on td "V/2025-26/0198" at bounding box center [243, 124] width 34 height 12
click at [237, 122] on td "V/2025-26/0198" at bounding box center [243, 124] width 34 height 12
click at [234, 121] on td "V/2025-26/0198" at bounding box center [243, 124] width 34 height 12
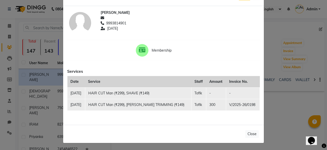
click at [197, 54] on div "Membership" at bounding box center [163, 50] width 200 height 13
click at [206, 104] on td "300" at bounding box center [216, 105] width 20 height 12
click at [201, 105] on td "Tofik" at bounding box center [198, 105] width 15 height 12
click at [202, 105] on td "Tofik" at bounding box center [198, 105] width 15 height 12
click at [253, 134] on button "Close" at bounding box center [252, 134] width 14 height 8
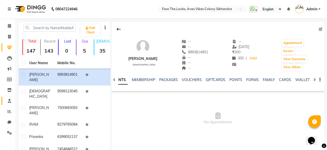
click at [9, 101] on icon at bounding box center [9, 101] width 3 height 4
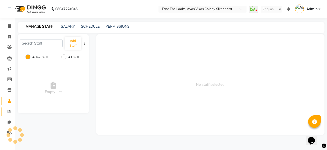
click at [9, 113] on icon at bounding box center [10, 111] width 4 height 4
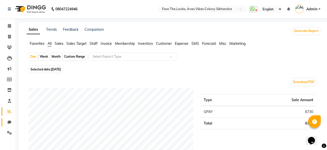
click at [5, 124] on span at bounding box center [9, 122] width 9 height 6
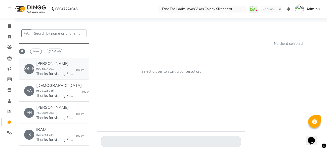
click at [33, 70] on div "JA" at bounding box center [29, 69] width 10 height 10
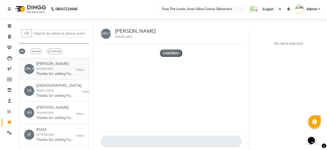
click at [43, 62] on h6 "[PERSON_NAME]" at bounding box center [55, 63] width 38 height 5
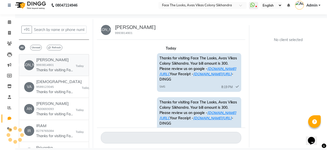
scroll to position [53, 0]
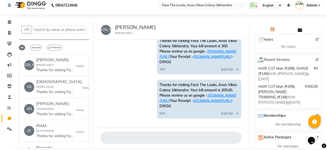
scroll to position [76, 0]
click at [281, 88] on span "HAIR CUT Man (₹299), [PERSON_NAME] TRIMMING (₹149)" at bounding box center [276, 91] width 37 height 15
click at [317, 59] on img at bounding box center [317, 60] width 4 height 4
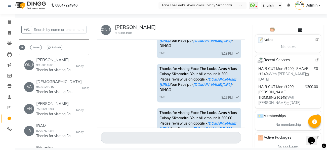
scroll to position [33, 0]
click at [234, 95] on div "8:26 PM" at bounding box center [229, 97] width 17 height 5
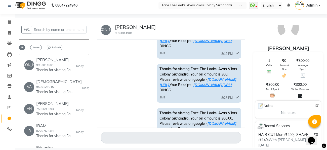
scroll to position [10, 0]
click at [301, 95] on icon at bounding box center [299, 96] width 4 height 4
click at [273, 89] on span "Total Spent" at bounding box center [271, 89] width 13 height 4
click at [274, 92] on div "₹300.00 Total Spent" at bounding box center [271, 90] width 13 height 16
click at [273, 91] on div "₹300.00 Total Spent" at bounding box center [271, 90] width 13 height 16
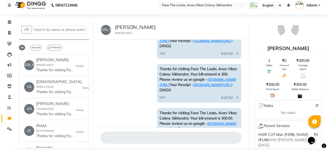
click at [274, 92] on div "₹300.00 Total Spent" at bounding box center [271, 90] width 13 height 16
click at [305, 90] on span "Wallet Balance" at bounding box center [299, 89] width 17 height 4
click at [305, 89] on span "Wallet Balance" at bounding box center [299, 89] width 17 height 4
click at [300, 95] on icon at bounding box center [299, 96] width 4 height 4
click at [301, 94] on icon at bounding box center [299, 96] width 4 height 4
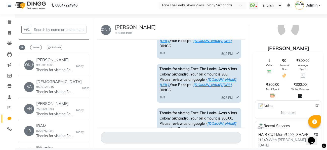
scroll to position [0, 0]
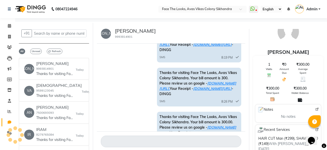
click at [285, 67] on span "₹0" at bounding box center [284, 64] width 4 height 5
click at [284, 67] on span "₹0" at bounding box center [284, 64] width 4 height 5
click at [300, 98] on icon at bounding box center [299, 100] width 4 height 4
click at [301, 98] on icon at bounding box center [299, 100] width 4 height 4
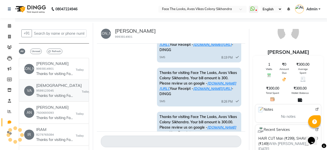
click at [39, 86] on h6 "[DEMOGRAPHIC_DATA]" at bounding box center [58, 85] width 45 height 5
click at [8, 130] on div at bounding box center [15, 134] width 15 height 15
click at [4, 130] on link "Settings" at bounding box center [8, 133] width 12 height 8
click at [7, 132] on icon at bounding box center [9, 133] width 5 height 4
click at [10, 132] on div at bounding box center [15, 134] width 15 height 15
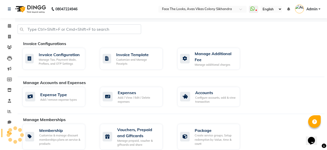
click at [9, 132] on div at bounding box center [15, 134] width 15 height 15
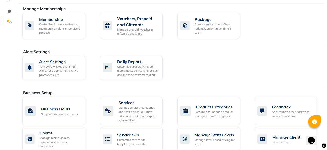
scroll to position [171, 0]
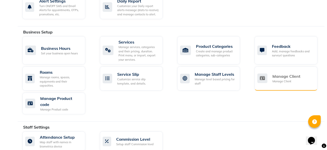
click at [302, 79] on div "Manage Client Manage Client" at bounding box center [285, 78] width 56 height 10
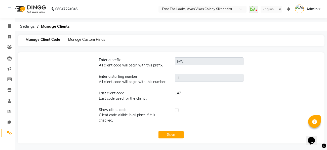
click at [76, 39] on span "Manage Custom Fields" at bounding box center [86, 39] width 37 height 5
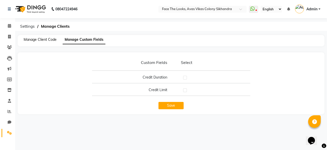
click at [37, 39] on span "Manage Client Code" at bounding box center [40, 39] width 33 height 5
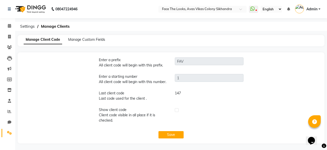
scroll to position [1, 0]
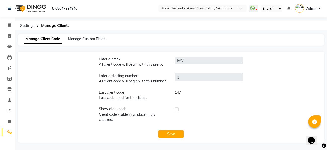
click at [98, 93] on div "Last client code Last code used for the client ." at bounding box center [133, 97] width 76 height 15
click at [5, 90] on span at bounding box center [9, 89] width 9 height 6
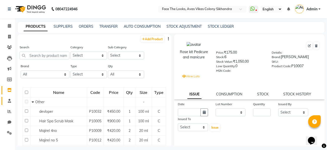
click at [5, 102] on span at bounding box center [9, 101] width 9 height 6
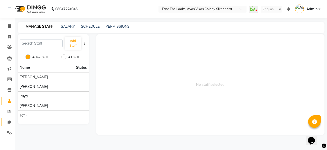
click at [10, 122] on icon at bounding box center [10, 122] width 4 height 4
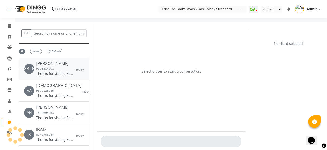
click at [40, 69] on small "9993814901" at bounding box center [45, 69] width 18 height 4
click at [41, 70] on small "9993814901" at bounding box center [45, 69] width 18 height 4
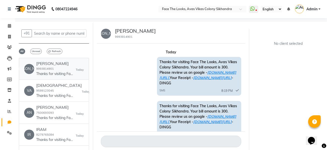
click at [48, 72] on p "Thanks for visiting Face The Looks, Avas Vikas Colony Sikhandra. Your bill amou…" at bounding box center [55, 73] width 38 height 5
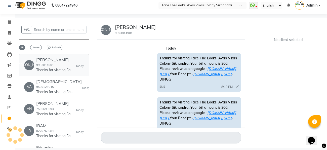
scroll to position [61, 0]
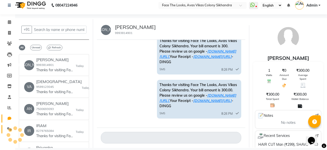
click at [5, 128] on span at bounding box center [9, 129] width 9 height 6
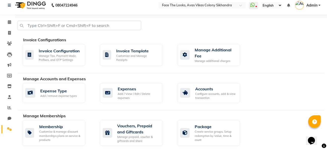
scroll to position [289, 0]
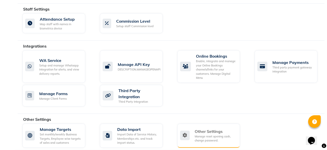
click at [225, 134] on div "Manage reset opening cash, change password." at bounding box center [214, 138] width 41 height 8
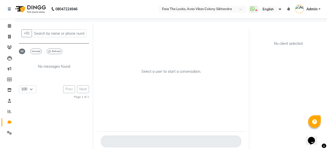
scroll to position [4, 0]
